Goal: Find specific page/section: Find specific page/section

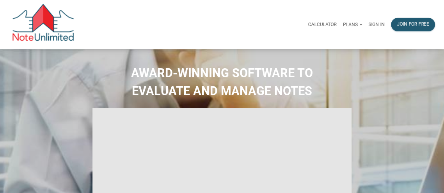
click at [376, 24] on p "Sign in" at bounding box center [377, 24] width 16 height 5
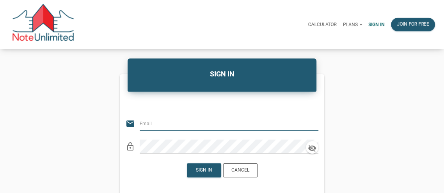
type input "[EMAIL_ADDRESS][DOMAIN_NAME]"
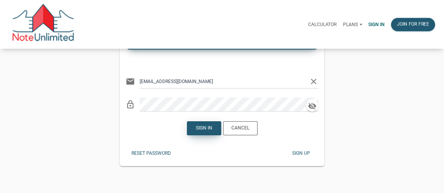
click at [202, 127] on div "Sign in" at bounding box center [204, 128] width 16 height 7
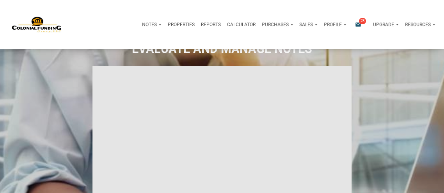
type input "Introduction to new features"
select select
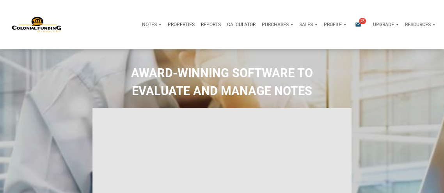
click at [150, 23] on p "Notes" at bounding box center [149, 24] width 15 height 5
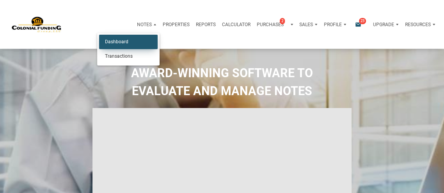
click at [124, 40] on link "Dashboard" at bounding box center [128, 42] width 59 height 14
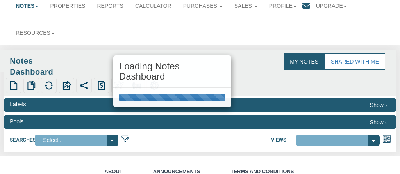
scroll to position [114, 0]
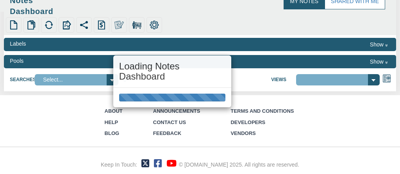
select select "316"
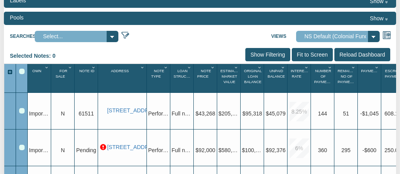
scroll to position [165, 0]
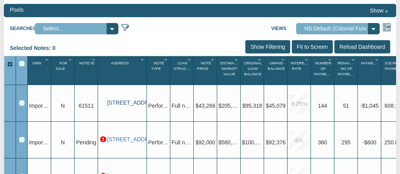
click at [120, 100] on link "[STREET_ADDRESS]" at bounding box center [126, 103] width 38 height 7
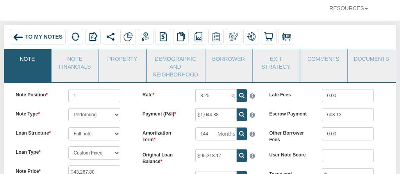
scroll to position [104, 0]
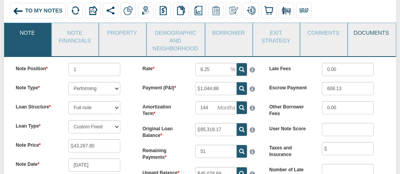
click at [369, 32] on link "Documents" at bounding box center [371, 33] width 47 height 20
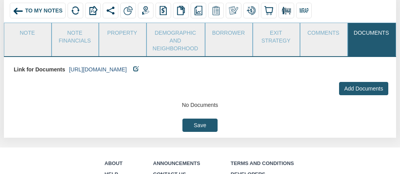
click at [127, 73] on link "https://colonialfundinggroup.sharepoint.com/:f:/s/operationsteam/ErCJc40xsDRKoe…" at bounding box center [98, 69] width 58 height 6
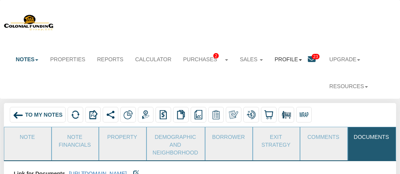
click at [286, 57] on link "Profile" at bounding box center [288, 59] width 39 height 17
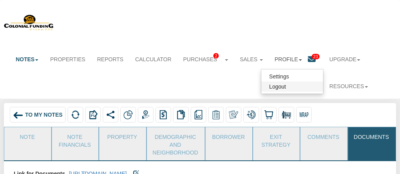
click at [273, 87] on link "Logout" at bounding box center [292, 87] width 62 height 10
